Goal: Task Accomplishment & Management: Manage account settings

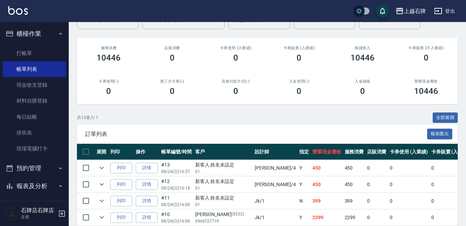
scroll to position [0, 14]
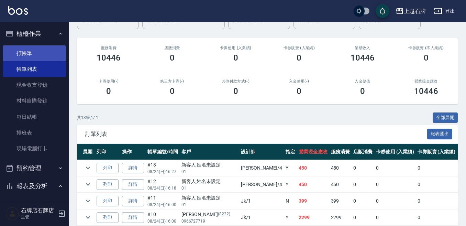
click at [51, 59] on link "打帳單" at bounding box center [34, 53] width 63 height 16
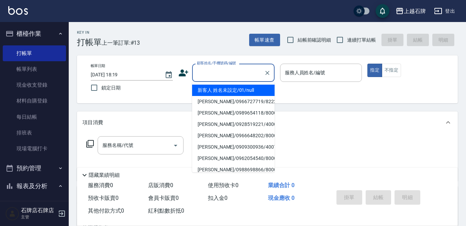
click at [214, 75] on input "顧客姓名/手機號碼/編號" at bounding box center [228, 73] width 66 height 12
click at [246, 91] on li "新客人 姓名未設定/01/null" at bounding box center [233, 90] width 82 height 11
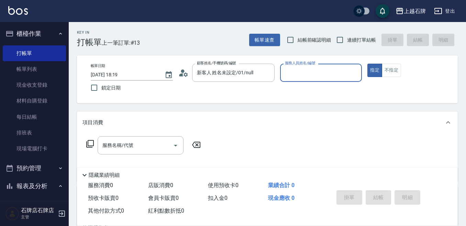
type input "新客人 姓名未設定/01/null"
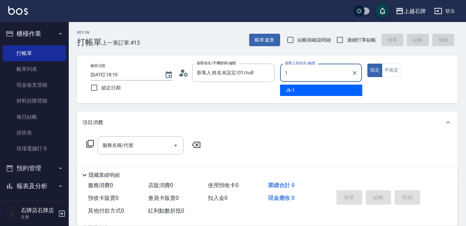
click at [308, 91] on div "Jk -1" at bounding box center [321, 90] width 82 height 11
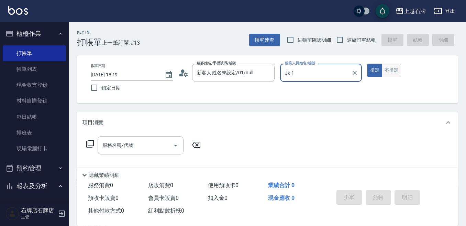
type input "Jk-1"
click at [395, 71] on button "不指定" at bounding box center [391, 70] width 19 height 13
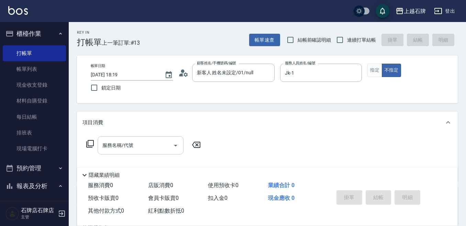
click at [153, 150] on input "服務名稱/代號" at bounding box center [135, 145] width 69 height 12
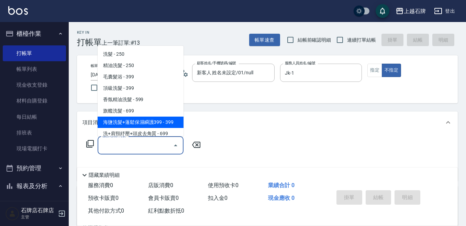
click at [161, 119] on span "海鹽洗髮+蓬鬆保濕瞬護399 - 399" at bounding box center [141, 121] width 86 height 11
type input "海鹽洗髮+蓬鬆保濕瞬護399(107)"
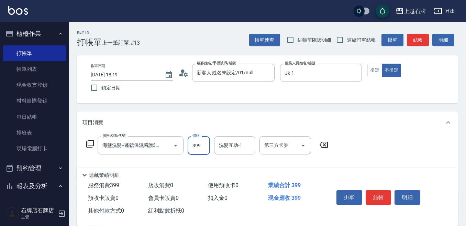
click at [197, 152] on input "399" at bounding box center [199, 145] width 22 height 19
type input "499"
click at [371, 190] on button "結帳" at bounding box center [379, 197] width 26 height 14
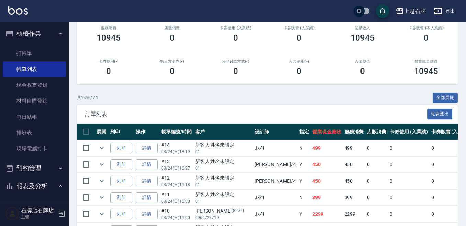
scroll to position [103, 0]
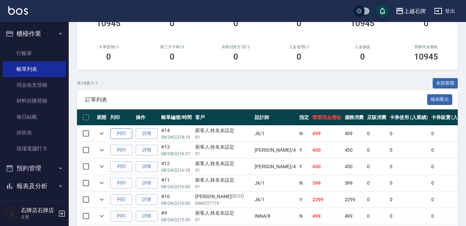
click at [121, 134] on button "列印" at bounding box center [121, 133] width 22 height 11
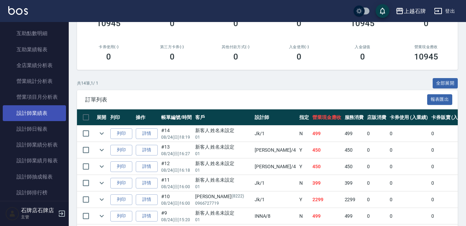
scroll to position [309, 0]
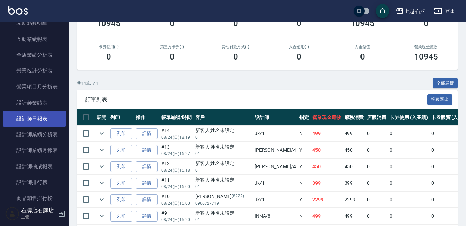
click at [33, 115] on link "設計師日報表" at bounding box center [34, 119] width 63 height 16
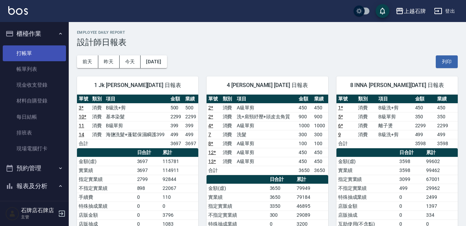
click at [27, 48] on link "打帳單" at bounding box center [34, 53] width 63 height 16
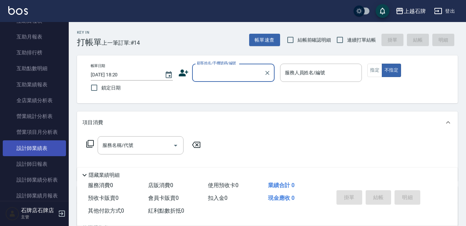
scroll to position [275, 0]
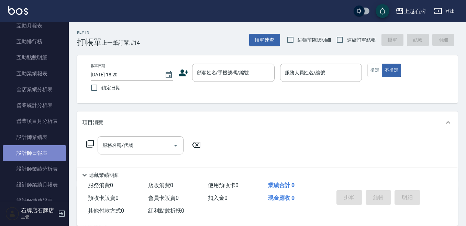
click at [38, 153] on link "設計師日報表" at bounding box center [34, 153] width 63 height 16
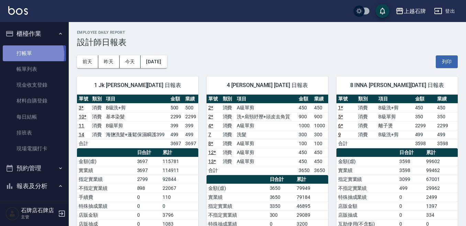
click at [28, 55] on link "打帳單" at bounding box center [34, 53] width 63 height 16
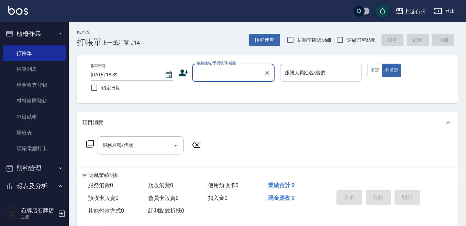
click at [203, 71] on input "顧客姓名/手機號碼/編號" at bounding box center [228, 73] width 66 height 12
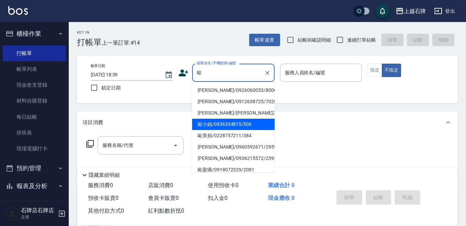
click at [249, 124] on li "歐小姐/0936334815/506" at bounding box center [233, 124] width 82 height 11
type input "歐小姐/0936334815/506"
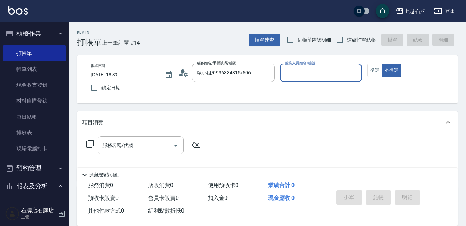
click at [329, 76] on input "服務人員姓名/編號" at bounding box center [321, 73] width 76 height 12
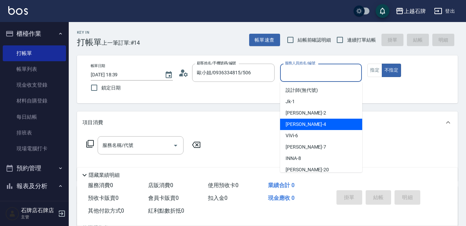
click at [323, 119] on div "[PERSON_NAME] -4" at bounding box center [321, 124] width 82 height 11
type input "[PERSON_NAME]-4"
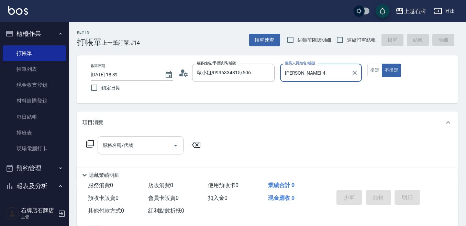
click at [150, 146] on input "服務名稱/代號" at bounding box center [135, 145] width 69 height 12
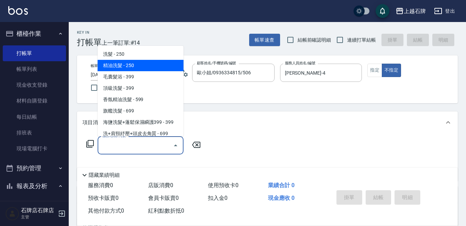
click at [153, 60] on span "精油洗髮 - 250" at bounding box center [141, 65] width 86 height 11
type input "精油洗髮(102)"
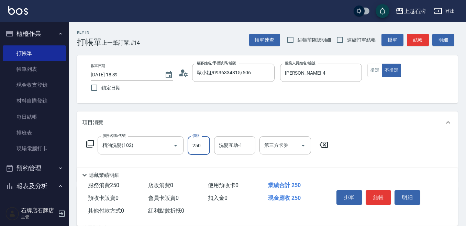
click at [191, 148] on input "250" at bounding box center [199, 145] width 22 height 19
type input "400"
click at [374, 71] on button "指定" at bounding box center [374, 70] width 15 height 13
click at [377, 190] on button "結帳" at bounding box center [379, 197] width 26 height 14
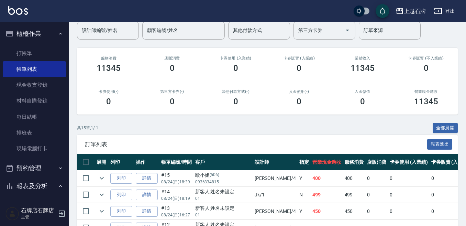
scroll to position [69, 0]
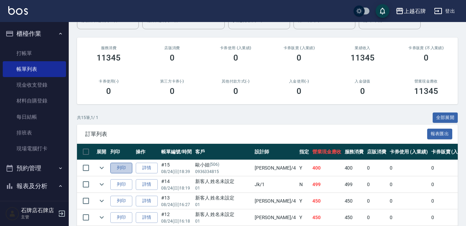
click at [119, 167] on button "列印" at bounding box center [121, 167] width 22 height 11
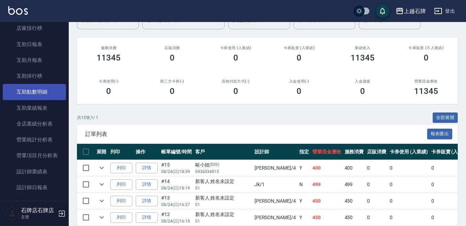
scroll to position [309, 0]
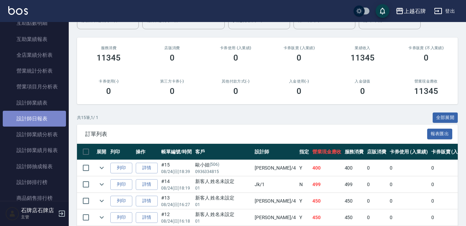
click at [39, 119] on link "設計師日報表" at bounding box center [34, 119] width 63 height 16
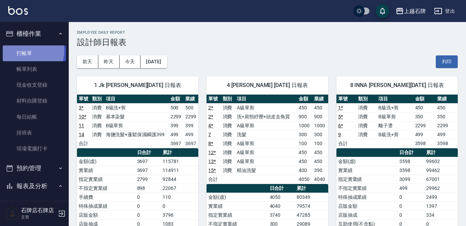
click at [29, 51] on link "打帳單" at bounding box center [34, 53] width 63 height 16
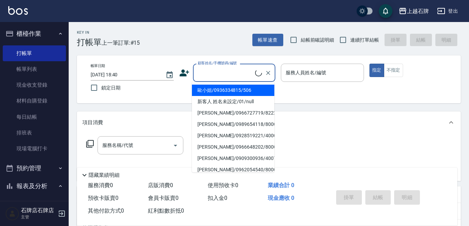
click at [244, 74] on input "顧客姓名/手機號碼/編號" at bounding box center [225, 73] width 59 height 12
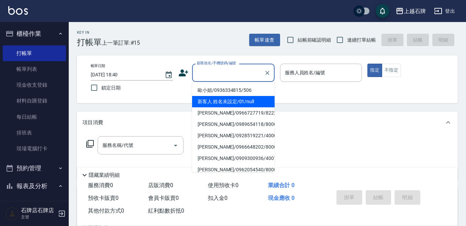
drag, startPoint x: 233, startPoint y: 103, endPoint x: 304, endPoint y: 81, distance: 75.1
click at [232, 103] on li "新客人 姓名未設定/01/null" at bounding box center [233, 101] width 82 height 11
type input "新客人 姓名未設定/01/null"
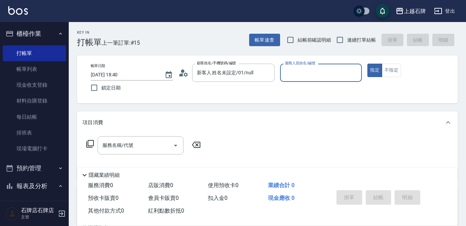
click at [319, 75] on input "服務人員姓名/編號" at bounding box center [321, 73] width 76 height 12
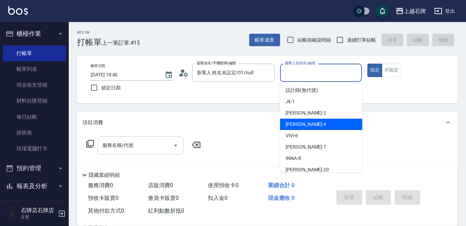
drag, startPoint x: 313, startPoint y: 125, endPoint x: 166, endPoint y: 142, distance: 148.4
click at [308, 126] on div "[PERSON_NAME] -4" at bounding box center [321, 124] width 82 height 11
type input "[PERSON_NAME]-4"
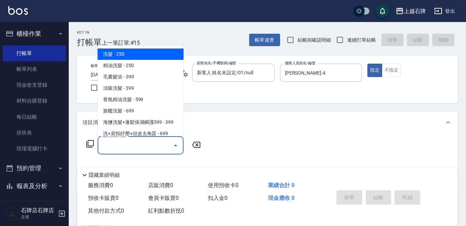
click at [153, 147] on input "服務名稱/代號" at bounding box center [135, 145] width 69 height 12
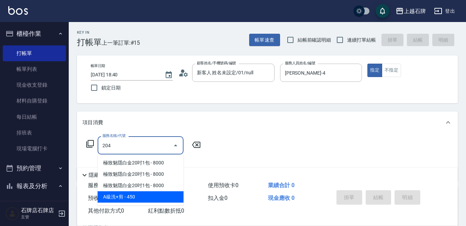
click at [176, 194] on span "A級洗+剪 - 450" at bounding box center [141, 196] width 86 height 11
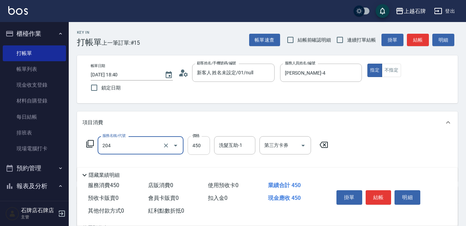
type input "A級洗+剪(204)"
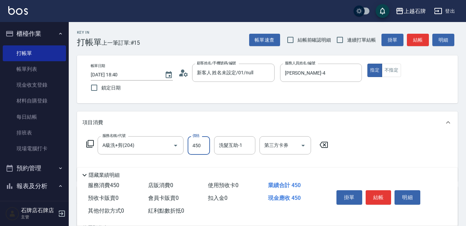
click at [201, 149] on input "450" at bounding box center [199, 145] width 22 height 19
type input "750"
drag, startPoint x: 373, startPoint y: 191, endPoint x: 376, endPoint y: 188, distance: 3.7
click at [376, 190] on button "結帳" at bounding box center [379, 197] width 26 height 14
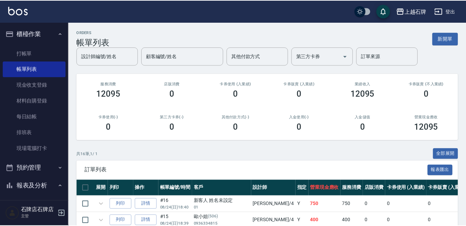
scroll to position [34, 0]
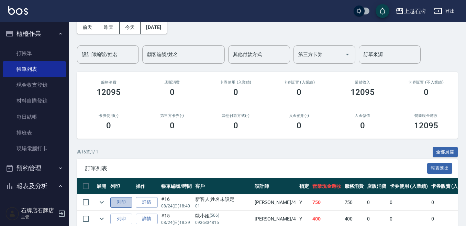
click at [116, 202] on button "列印" at bounding box center [121, 202] width 22 height 11
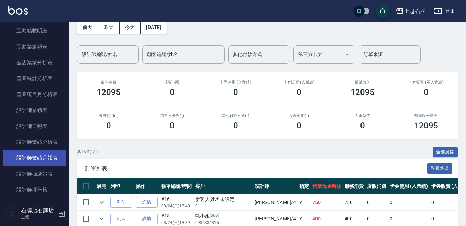
scroll to position [309, 0]
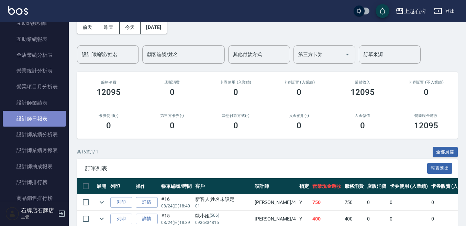
click at [50, 113] on link "設計師日報表" at bounding box center [34, 119] width 63 height 16
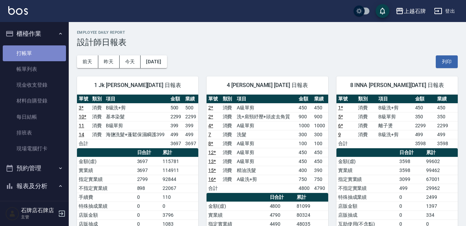
click at [49, 50] on link "打帳單" at bounding box center [34, 53] width 63 height 16
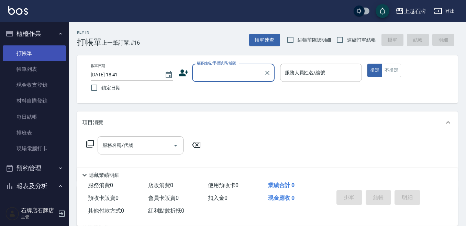
click at [49, 50] on link "打帳單" at bounding box center [34, 53] width 63 height 16
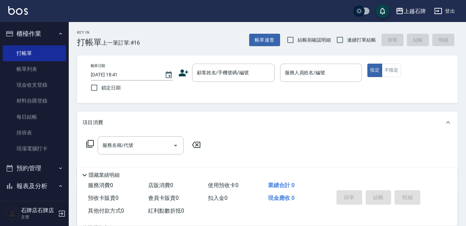
click at [204, 47] on div "Key In 打帳單 上一筆訂單:#16 帳單速查 結帳前確認明細 連續打單結帳 掛單 結帳 明細" at bounding box center [263, 34] width 389 height 25
click at [237, 75] on input "顧客姓名/手機號碼/編號" at bounding box center [228, 73] width 66 height 12
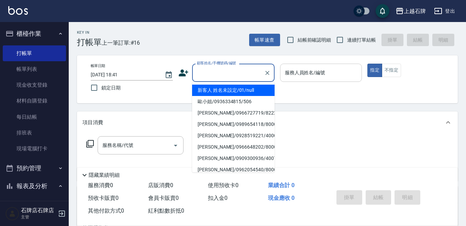
drag, startPoint x: 238, startPoint y: 88, endPoint x: 328, endPoint y: 76, distance: 90.5
click at [239, 88] on li "新客人 姓名未設定/01/null" at bounding box center [233, 90] width 82 height 11
type input "新客人 姓名未設定/01/null"
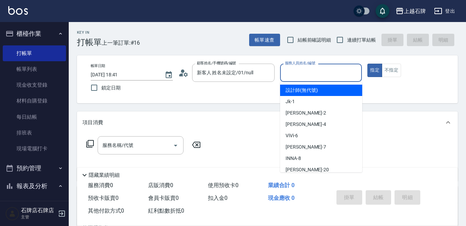
click at [328, 75] on input "服務人員姓名/編號" at bounding box center [321, 73] width 76 height 12
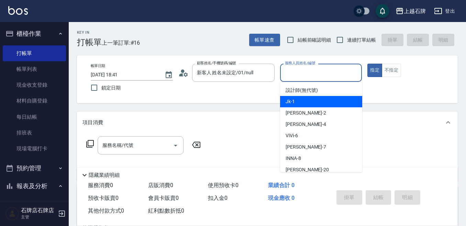
drag, startPoint x: 330, startPoint y: 99, endPoint x: 431, endPoint y: 92, distance: 101.2
click at [331, 99] on div "Jk -1" at bounding box center [321, 101] width 82 height 11
type input "Jk-1"
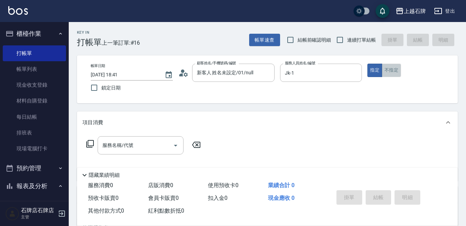
click at [398, 75] on button "不指定" at bounding box center [391, 70] width 19 height 13
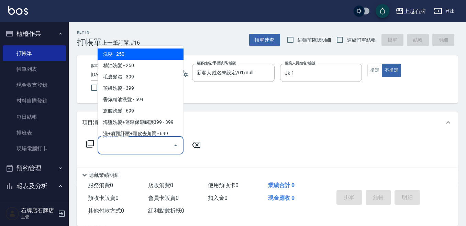
click at [142, 145] on input "服務名稱/代號" at bounding box center [135, 145] width 69 height 12
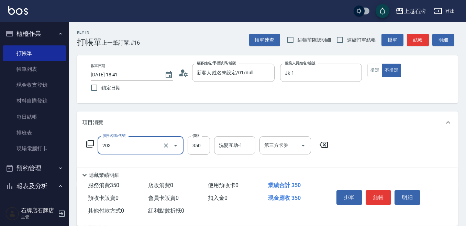
type input "B級洗+剪(203)"
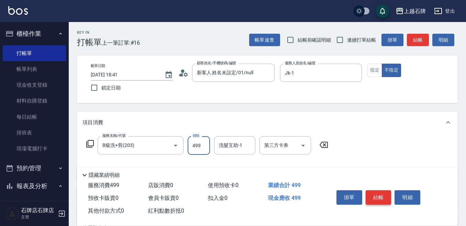
type input "499"
click at [376, 191] on button "結帳" at bounding box center [379, 197] width 26 height 14
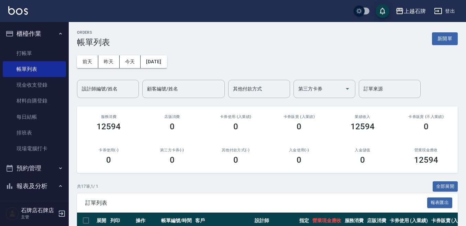
scroll to position [170, 0]
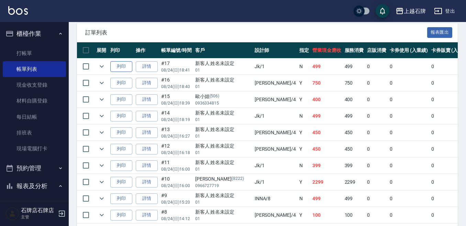
click at [131, 66] on button "列印" at bounding box center [121, 66] width 22 height 11
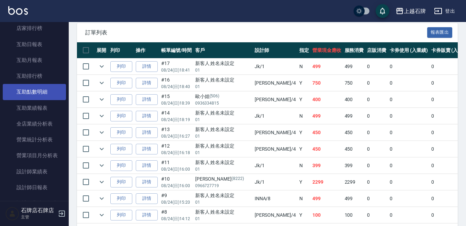
scroll to position [275, 0]
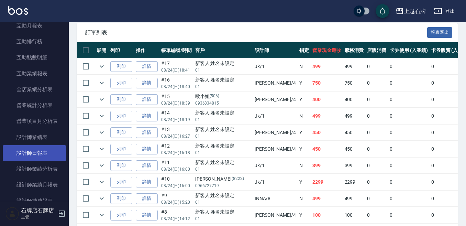
click at [23, 157] on link "設計師日報表" at bounding box center [34, 153] width 63 height 16
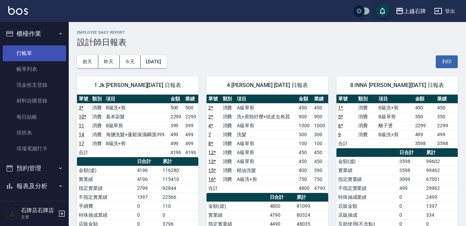
click at [18, 51] on link "打帳單" at bounding box center [34, 53] width 63 height 16
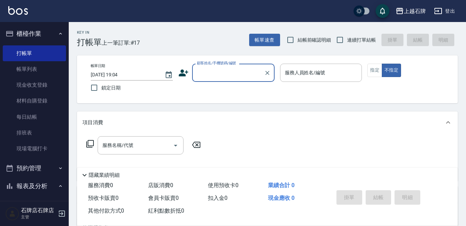
click at [224, 36] on div "Key In 打帳單 上一筆訂單:#17 帳單速查 結帳前確認明細 連續打單結帳 掛單 結帳 明細" at bounding box center [263, 34] width 389 height 25
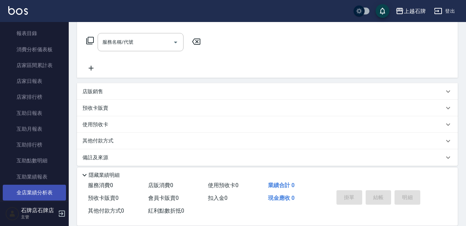
scroll to position [275, 0]
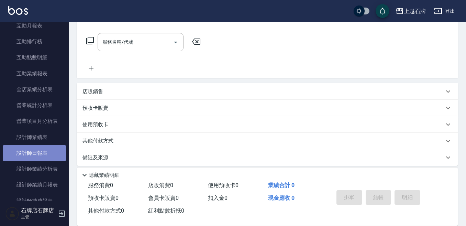
click at [36, 157] on link "設計師日報表" at bounding box center [34, 153] width 63 height 16
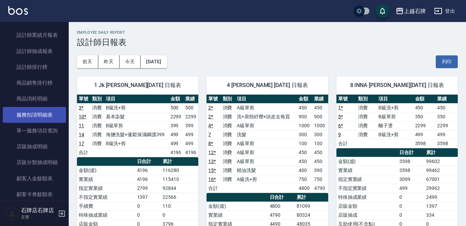
scroll to position [412, 0]
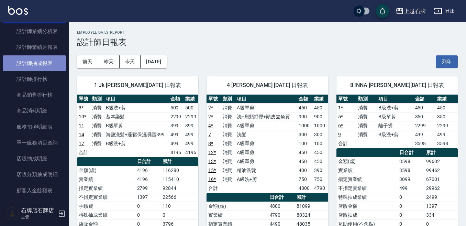
click at [43, 69] on link "設計師抽成報表" at bounding box center [34, 63] width 63 height 16
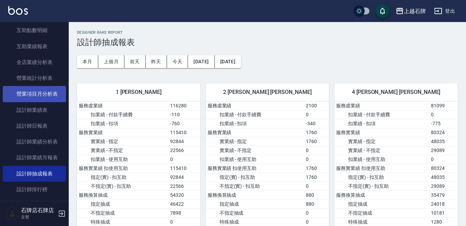
scroll to position [344, 0]
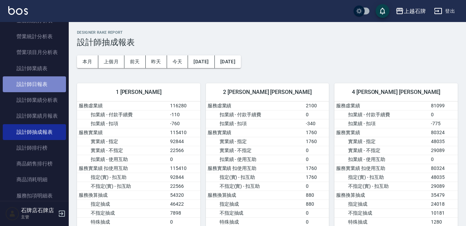
click at [47, 89] on link "設計師日報表" at bounding box center [34, 84] width 63 height 16
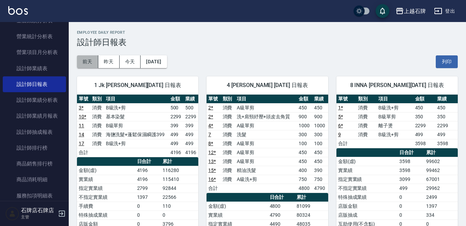
click at [97, 56] on button "前天" at bounding box center [87, 61] width 21 height 13
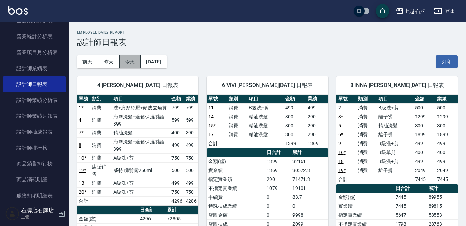
click at [137, 63] on button "今天" at bounding box center [130, 61] width 21 height 13
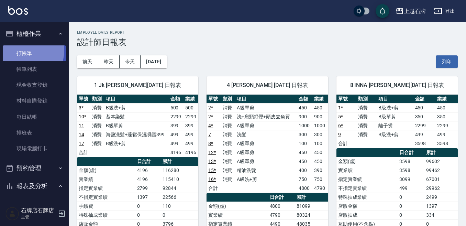
click at [14, 49] on link "打帳單" at bounding box center [34, 53] width 63 height 16
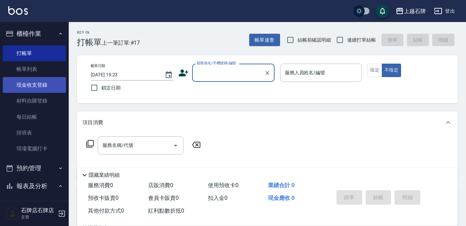
click at [49, 87] on link "現金收支登錄" at bounding box center [34, 85] width 63 height 16
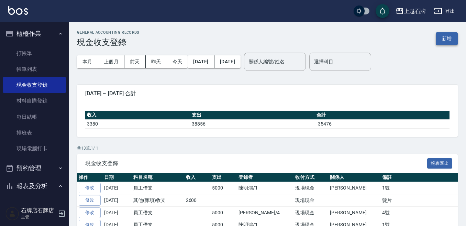
click at [452, 34] on button "新增" at bounding box center [447, 38] width 22 height 13
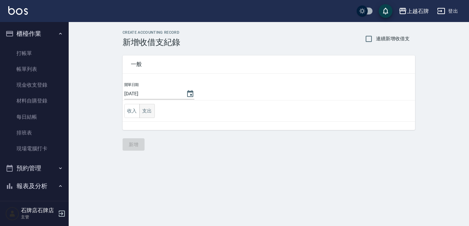
click at [147, 109] on button "支出" at bounding box center [146, 111] width 15 height 14
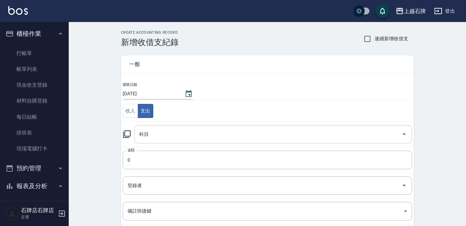
click at [190, 131] on input "科目" at bounding box center [267, 134] width 261 height 12
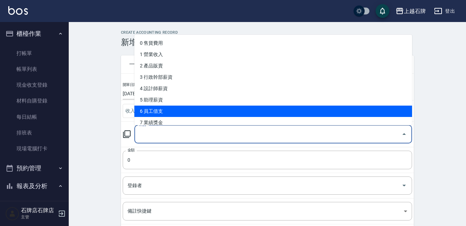
drag, startPoint x: 210, startPoint y: 114, endPoint x: 240, endPoint y: 130, distance: 34.4
click at [210, 114] on li "6 員工借支" at bounding box center [273, 110] width 278 height 11
type input "6 員工借支"
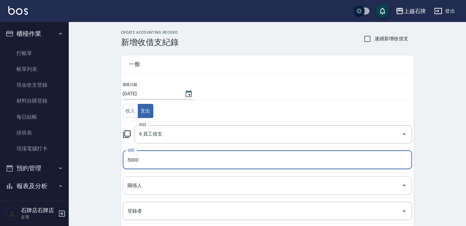
click at [188, 194] on div "關係人" at bounding box center [267, 185] width 289 height 18
type input "5000"
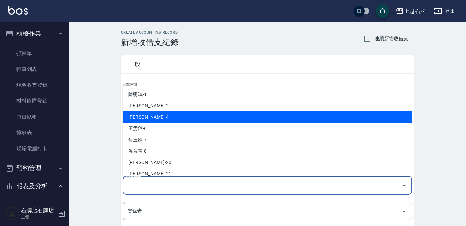
click at [180, 120] on li "[PERSON_NAME]-4" at bounding box center [267, 116] width 289 height 11
type input "[PERSON_NAME]-4"
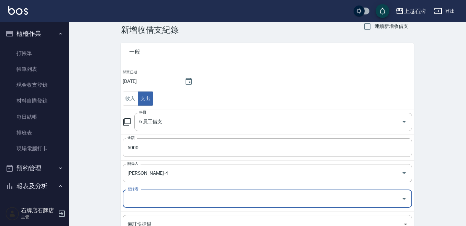
scroll to position [34, 0]
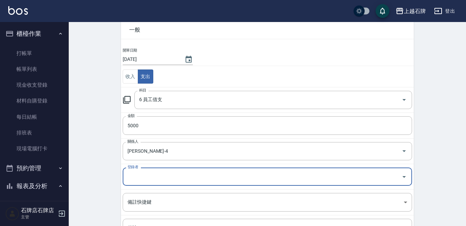
click at [168, 168] on div "登錄者" at bounding box center [267, 176] width 289 height 18
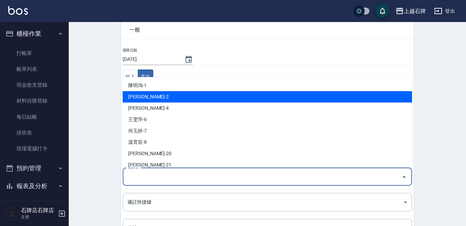
click at [150, 103] on li "[PERSON_NAME]-4" at bounding box center [267, 107] width 289 height 11
type input "[PERSON_NAME]-4"
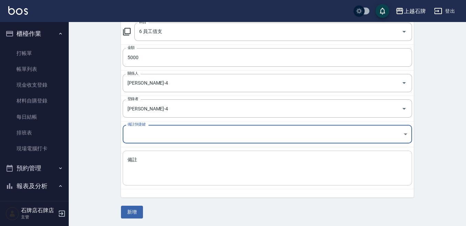
scroll to position [103, 0]
drag, startPoint x: 205, startPoint y: 169, endPoint x: 210, endPoint y: 173, distance: 6.8
click at [206, 170] on textarea "備註" at bounding box center [267, 167] width 280 height 23
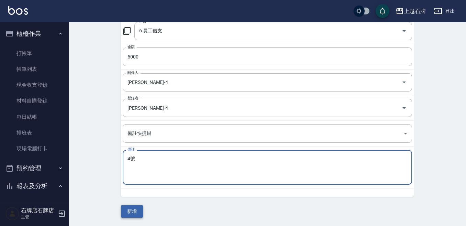
type textarea "4號"
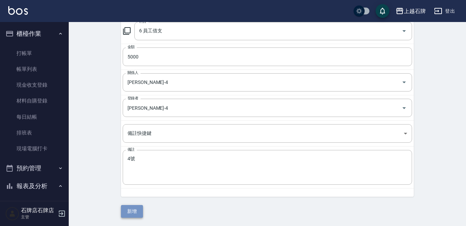
click at [139, 211] on button "新增" at bounding box center [132, 211] width 22 height 13
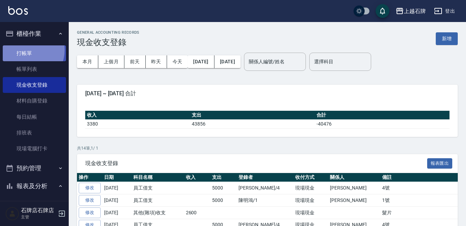
click at [25, 50] on link "打帳單" at bounding box center [34, 53] width 63 height 16
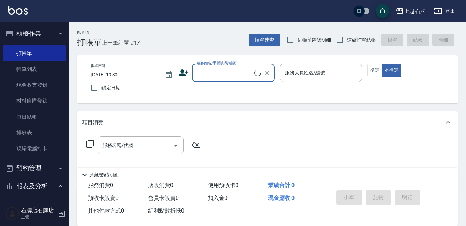
click at [238, 66] on div "顧客姓名/手機號碼/編號" at bounding box center [233, 73] width 82 height 18
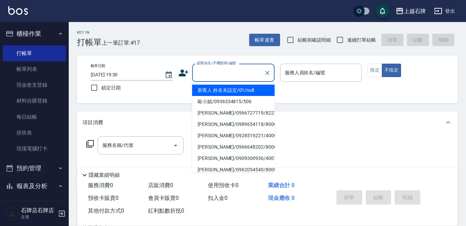
drag, startPoint x: 251, startPoint y: 88, endPoint x: 285, endPoint y: 93, distance: 35.1
click at [251, 88] on li "新客人 姓名未設定/01/null" at bounding box center [233, 90] width 82 height 11
type input "1"
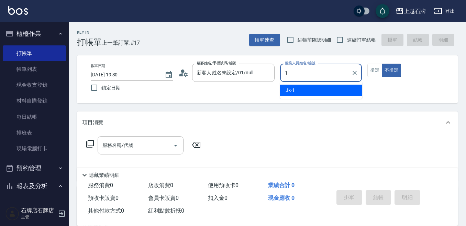
type input "新客人 姓名未設定/01/null"
drag, startPoint x: 285, startPoint y: 93, endPoint x: 290, endPoint y: 94, distance: 4.2
click at [286, 94] on div "Jk -1" at bounding box center [321, 90] width 82 height 11
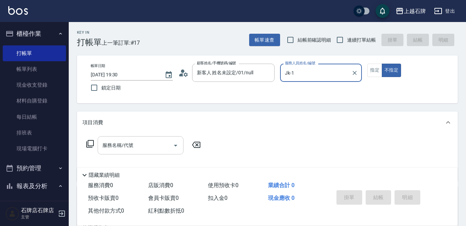
type input "Jk-1"
click at [147, 141] on input "服務名稱/代號" at bounding box center [135, 145] width 69 height 12
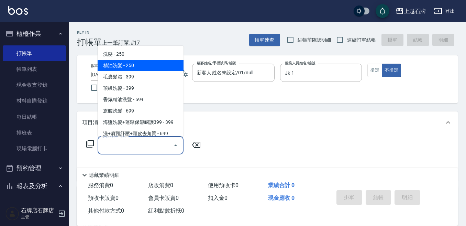
click at [161, 65] on span "精油洗髮 - 250" at bounding box center [141, 65] width 86 height 11
type input "精油洗髮(102)"
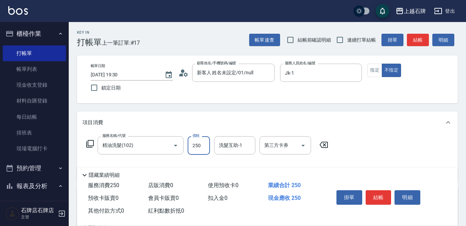
click at [203, 149] on input "250" at bounding box center [199, 145] width 22 height 19
type input "300"
click at [380, 195] on button "結帳" at bounding box center [379, 197] width 26 height 14
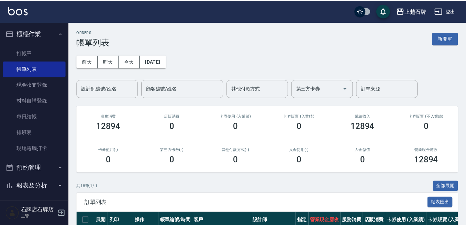
scroll to position [136, 0]
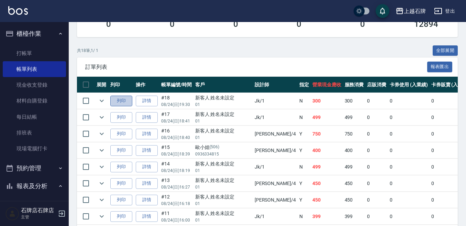
click at [122, 101] on button "列印" at bounding box center [121, 101] width 22 height 11
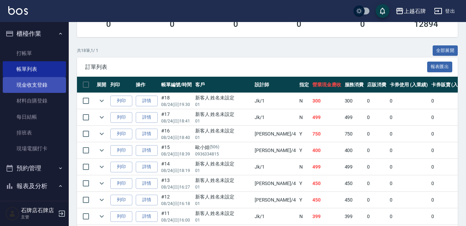
click at [51, 77] on link "現金收支登錄" at bounding box center [34, 85] width 63 height 16
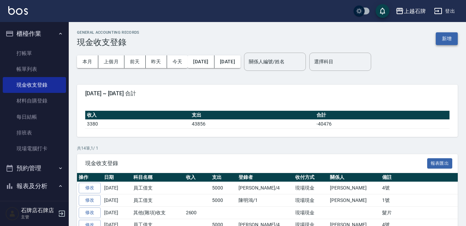
click at [443, 38] on button "新增" at bounding box center [447, 38] width 22 height 13
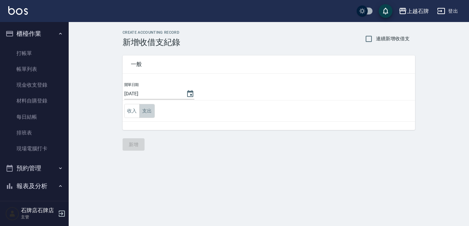
drag, startPoint x: 151, startPoint y: 111, endPoint x: 198, endPoint y: 115, distance: 46.9
click at [151, 111] on button "支出" at bounding box center [146, 111] width 15 height 14
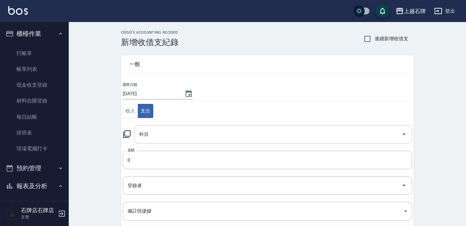
click at [198, 125] on div "科目" at bounding box center [273, 134] width 278 height 18
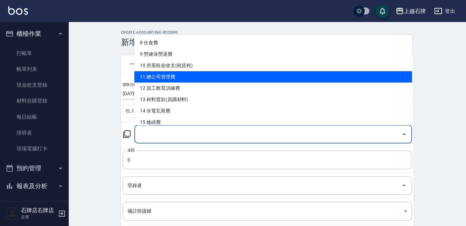
scroll to position [103, 0]
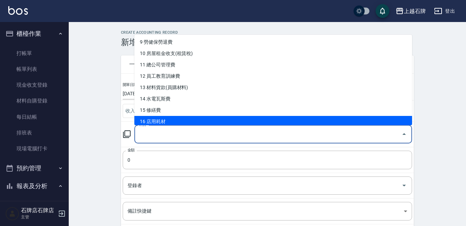
click at [227, 121] on li "16 店用耗材" at bounding box center [273, 121] width 278 height 11
type input "16 店用耗材"
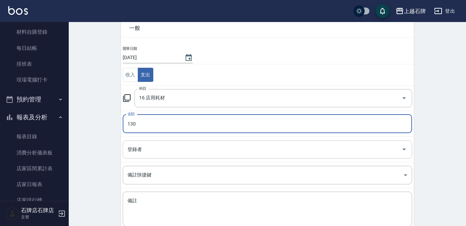
scroll to position [78, 0]
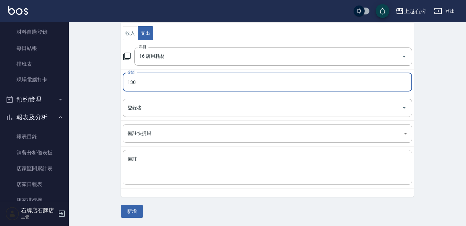
type input "130"
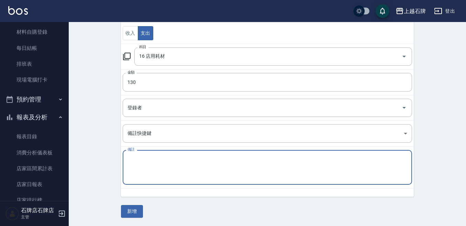
click at [179, 161] on textarea "備註" at bounding box center [267, 167] width 280 height 23
type textarea "垃圾袋"
click at [126, 202] on div "一般 開單日期 [DATE] 收入 支出 科目 16 店用耗材 科目 金額 130 金額 登錄者 登錄者 備註快捷鍵 ​ 備註快捷鍵 備註 垃圾袋 x 備註 …" at bounding box center [267, 93] width 293 height 248
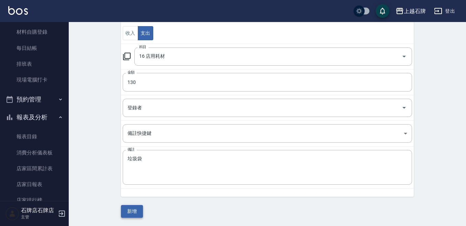
click at [127, 212] on button "新增" at bounding box center [132, 211] width 22 height 13
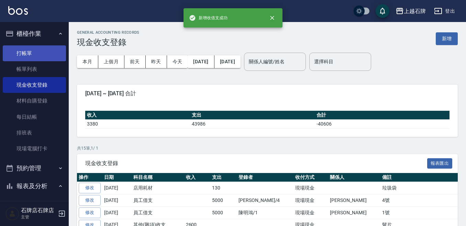
click at [25, 50] on link "打帳單" at bounding box center [34, 53] width 63 height 16
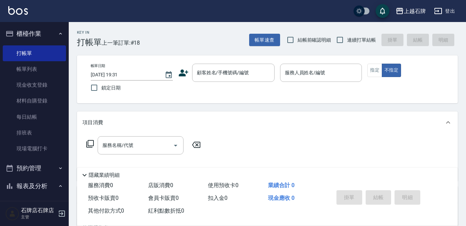
click at [222, 46] on div "Key In 打帳單 上一筆訂單:#18 帳單速查 結帳前確認明細 連續打單結帳 掛單 結帳 明細" at bounding box center [263, 34] width 389 height 25
click at [225, 78] on input "顧客姓名/手機號碼/編號" at bounding box center [228, 73] width 66 height 12
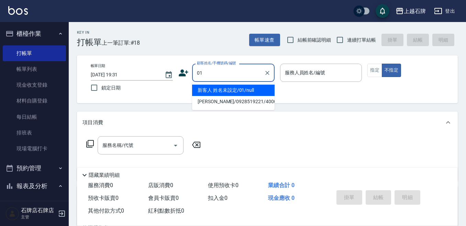
type input "新客人 姓名未設定/01/null"
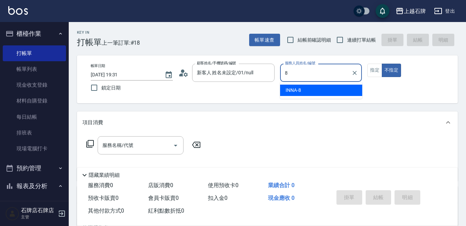
type input "INNA-8"
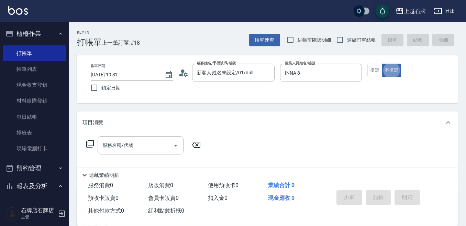
type button "false"
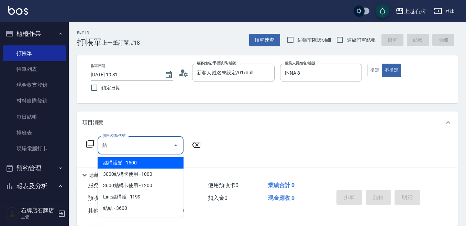
click at [158, 165] on span "結構護髮 - 1500" at bounding box center [141, 162] width 86 height 11
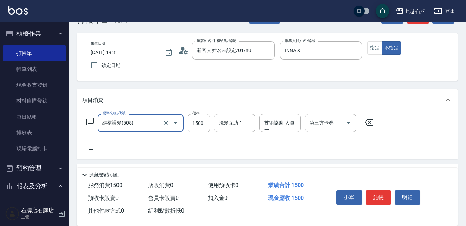
scroll to position [34, 0]
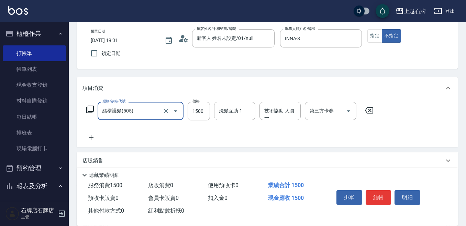
type input "結構護髮(505)"
click at [89, 139] on icon at bounding box center [90, 137] width 17 height 8
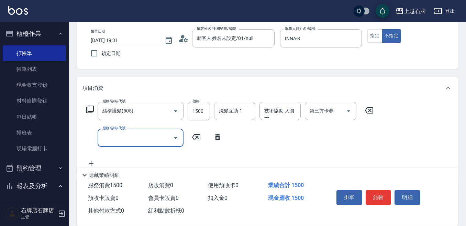
click at [144, 137] on input "服務名稱/代號" at bounding box center [135, 138] width 69 height 12
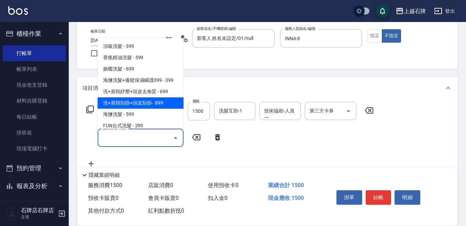
click at [150, 106] on span "洗+肩頸刮痧+頭皮刮痧 - 899" at bounding box center [141, 102] width 86 height 11
type input "洗+肩頸刮痧+頭皮刮痧(109)"
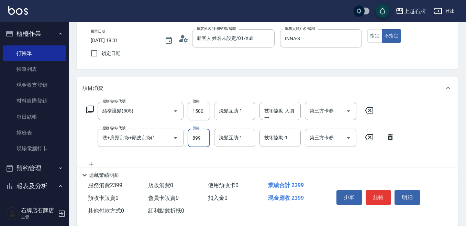
click at [200, 138] on input "899" at bounding box center [199, 137] width 22 height 19
type input "999"
click at [380, 196] on button "結帳" at bounding box center [379, 197] width 26 height 14
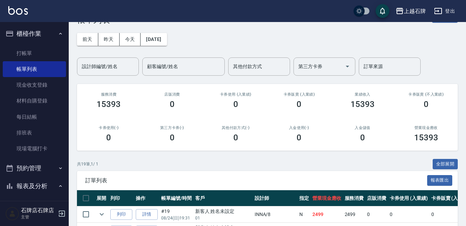
scroll to position [103, 0]
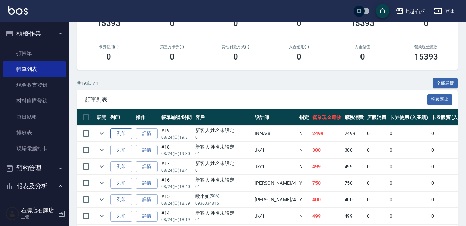
click at [122, 135] on button "列印" at bounding box center [121, 133] width 22 height 11
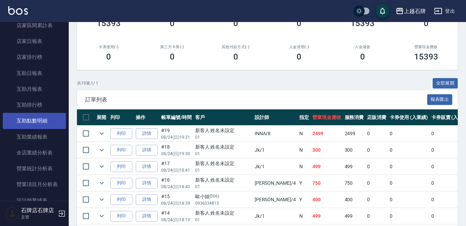
scroll to position [240, 0]
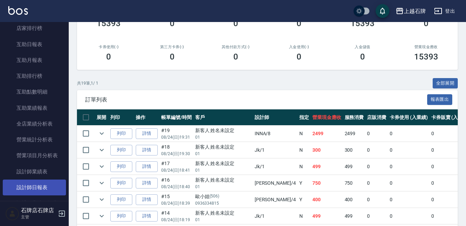
click at [31, 189] on link "設計師日報表" at bounding box center [34, 187] width 63 height 16
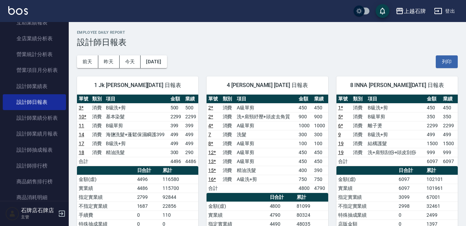
scroll to position [344, 0]
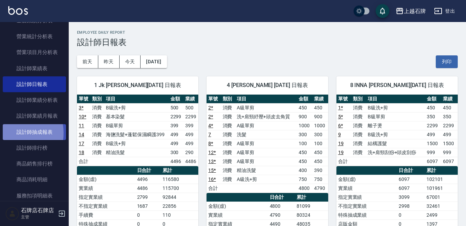
click at [10, 133] on link "設計師抽成報表" at bounding box center [34, 132] width 63 height 16
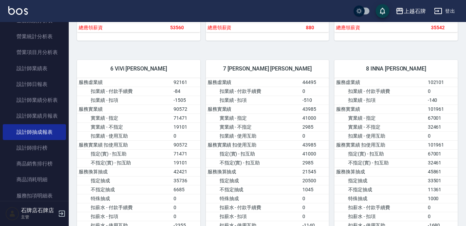
scroll to position [309, 0]
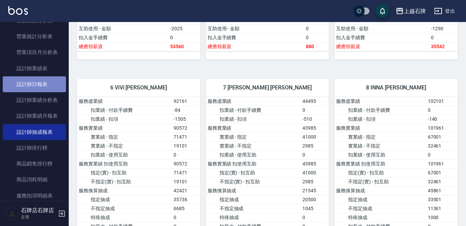
click at [59, 83] on link "設計師日報表" at bounding box center [34, 84] width 63 height 16
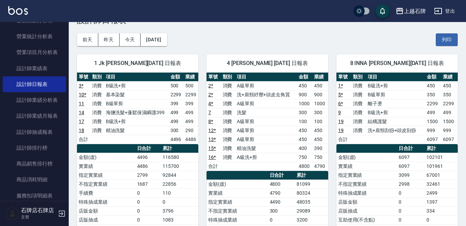
scroll to position [34, 0]
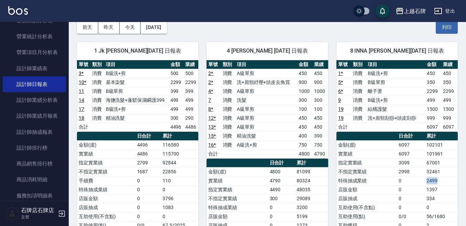
drag, startPoint x: 425, startPoint y: 180, endPoint x: 440, endPoint y: 180, distance: 14.8
click at [440, 180] on td "2499" at bounding box center [441, 180] width 33 height 9
drag, startPoint x: 427, startPoint y: 192, endPoint x: 437, endPoint y: 196, distance: 10.2
click at [437, 196] on tbody "金額(虛) 6097 102101 實業績 6097 101961 指定實業績 3099 67001 不指定實業績 2998 32461 特殊抽成業績 0 2…" at bounding box center [396, 211] width 121 height 143
click at [437, 196] on td "334" at bounding box center [441, 198] width 33 height 9
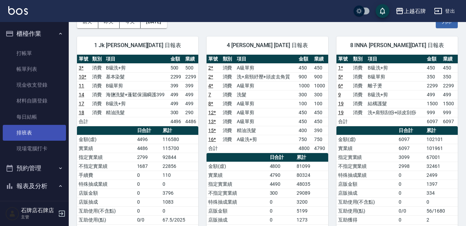
scroll to position [32, 0]
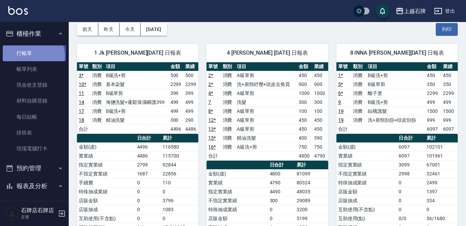
click at [33, 56] on link "打帳單" at bounding box center [34, 53] width 63 height 16
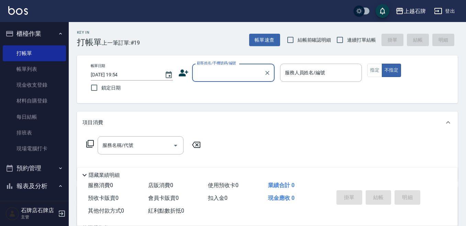
drag, startPoint x: 56, startPoint y: 120, endPoint x: 142, endPoint y: 89, distance: 91.0
click at [57, 120] on link "每日結帳" at bounding box center [34, 117] width 63 height 16
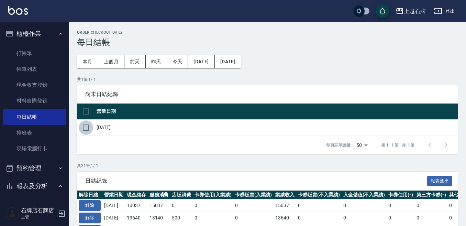
click at [85, 130] on input "checkbox" at bounding box center [86, 127] width 14 height 14
checkbox input "true"
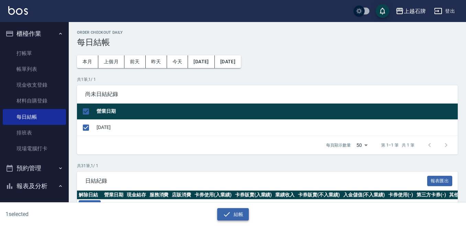
click at [229, 215] on icon "button" at bounding box center [227, 214] width 8 height 8
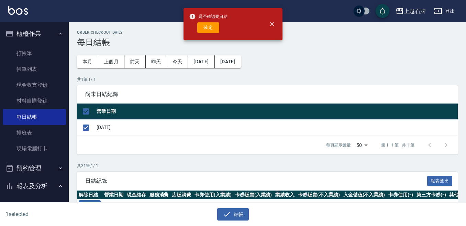
click at [205, 21] on div "是否確認要日結 確定" at bounding box center [208, 24] width 38 height 28
click at [219, 27] on div "確定" at bounding box center [208, 27] width 38 height 11
click at [214, 28] on button "確定" at bounding box center [208, 27] width 22 height 11
checkbox input "false"
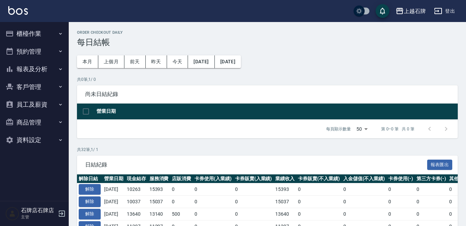
click at [29, 74] on button "報表及分析" at bounding box center [34, 69] width 63 height 18
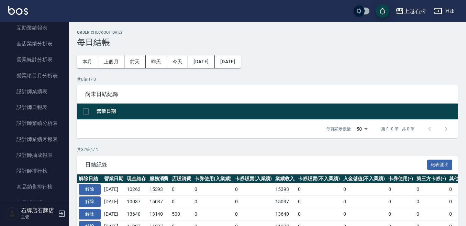
scroll to position [206, 0]
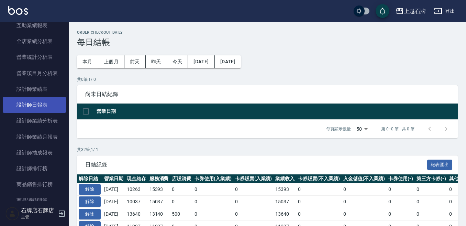
click at [37, 103] on link "設計師日報表" at bounding box center [34, 105] width 63 height 16
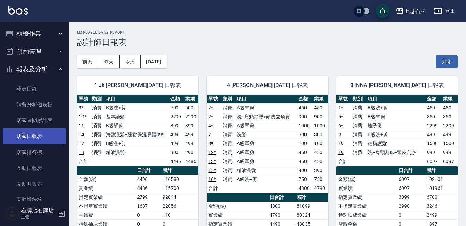
click at [54, 142] on link "店家日報表" at bounding box center [34, 136] width 63 height 16
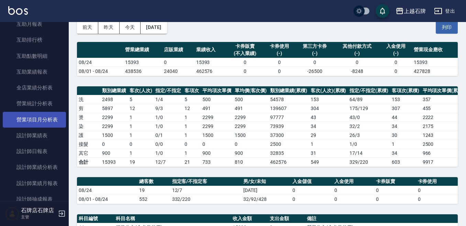
scroll to position [172, 0]
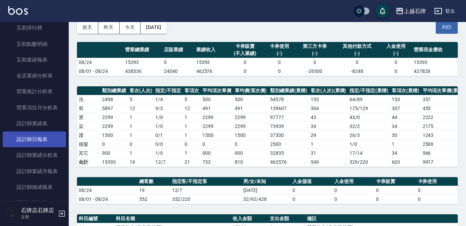
click at [43, 142] on link "設計師日報表" at bounding box center [34, 139] width 63 height 16
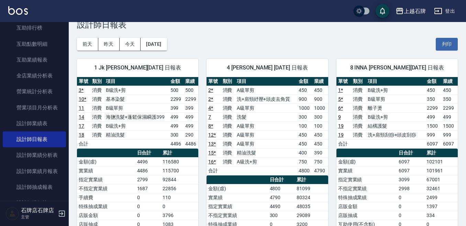
scroll to position [34, 0]
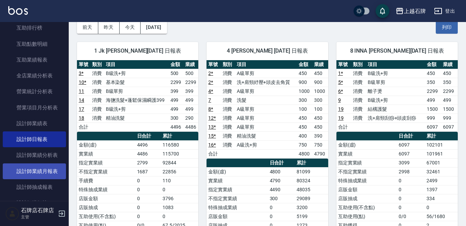
click at [53, 173] on link "設計師業績月報表" at bounding box center [34, 171] width 63 height 16
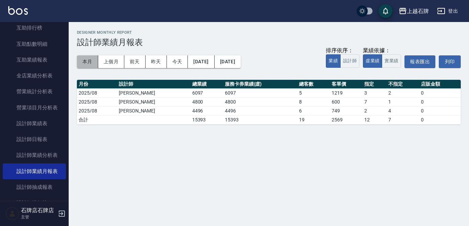
click at [85, 65] on button "本月" at bounding box center [87, 61] width 21 height 13
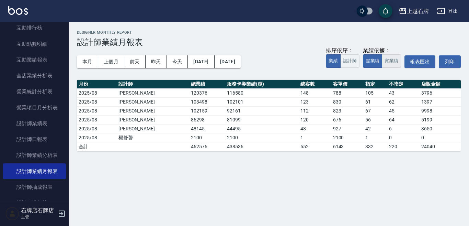
click at [383, 63] on button "實業績" at bounding box center [391, 60] width 19 height 13
